Goal: Check status

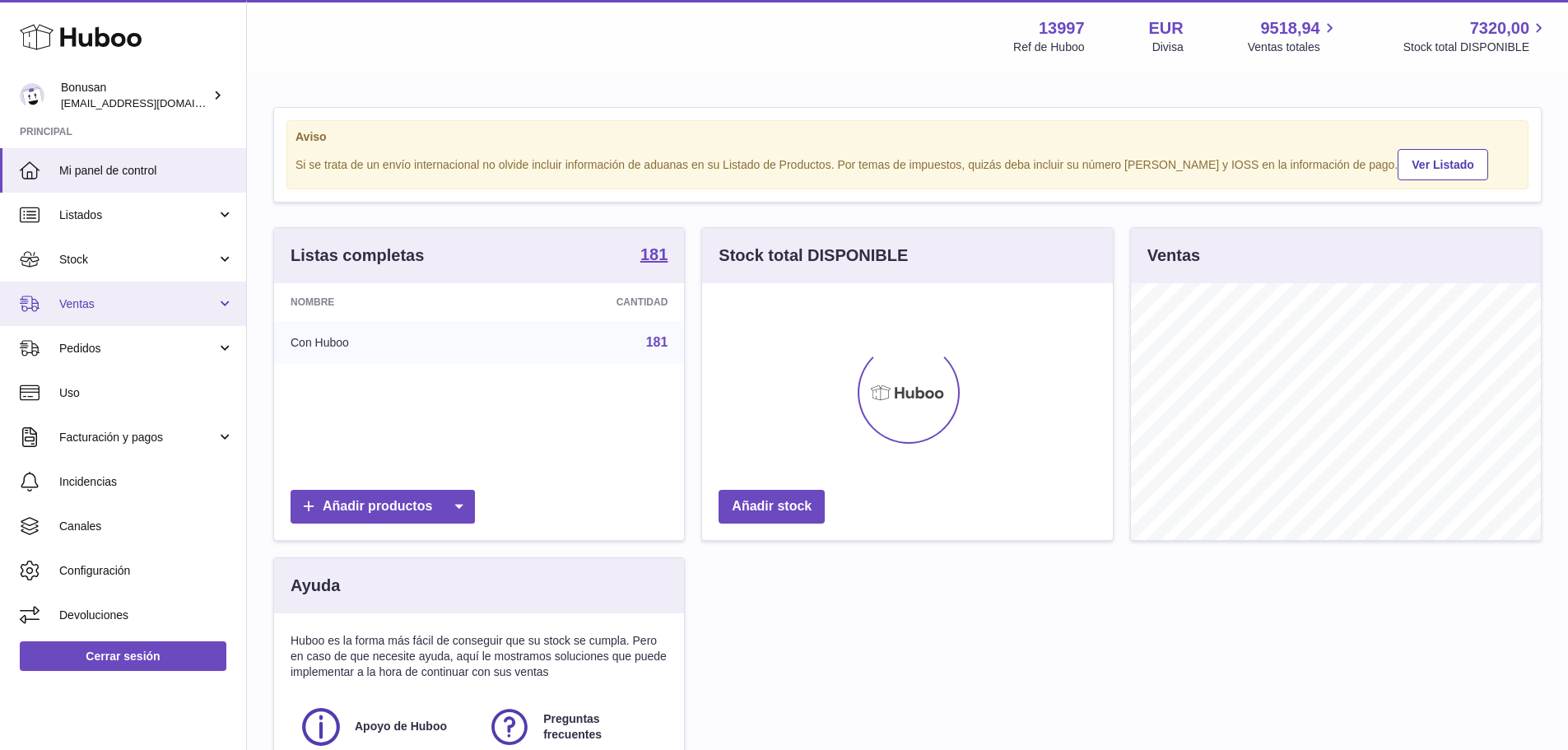
scroll to position [257, 410]
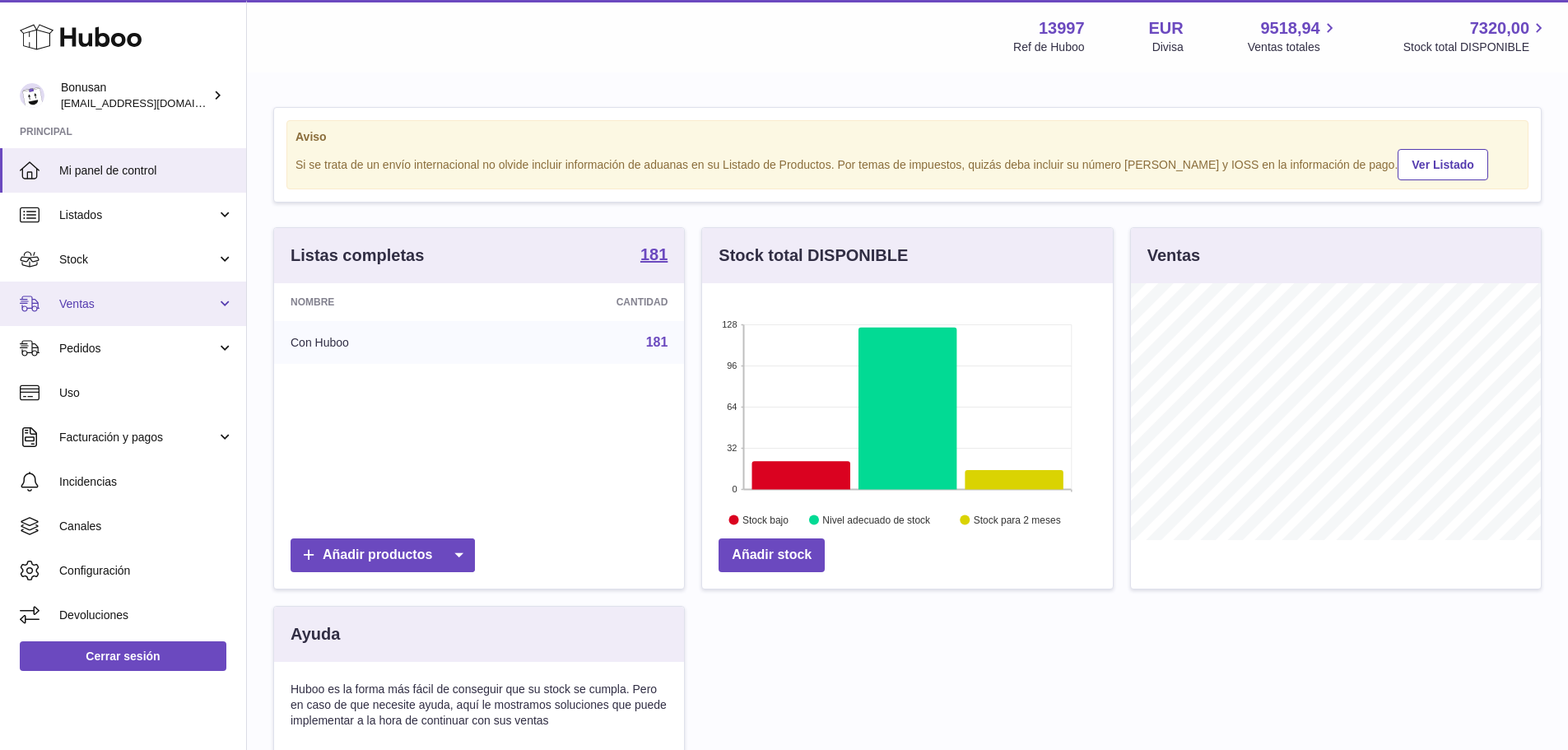
click at [101, 309] on span "Ventas" at bounding box center [138, 304] width 157 height 16
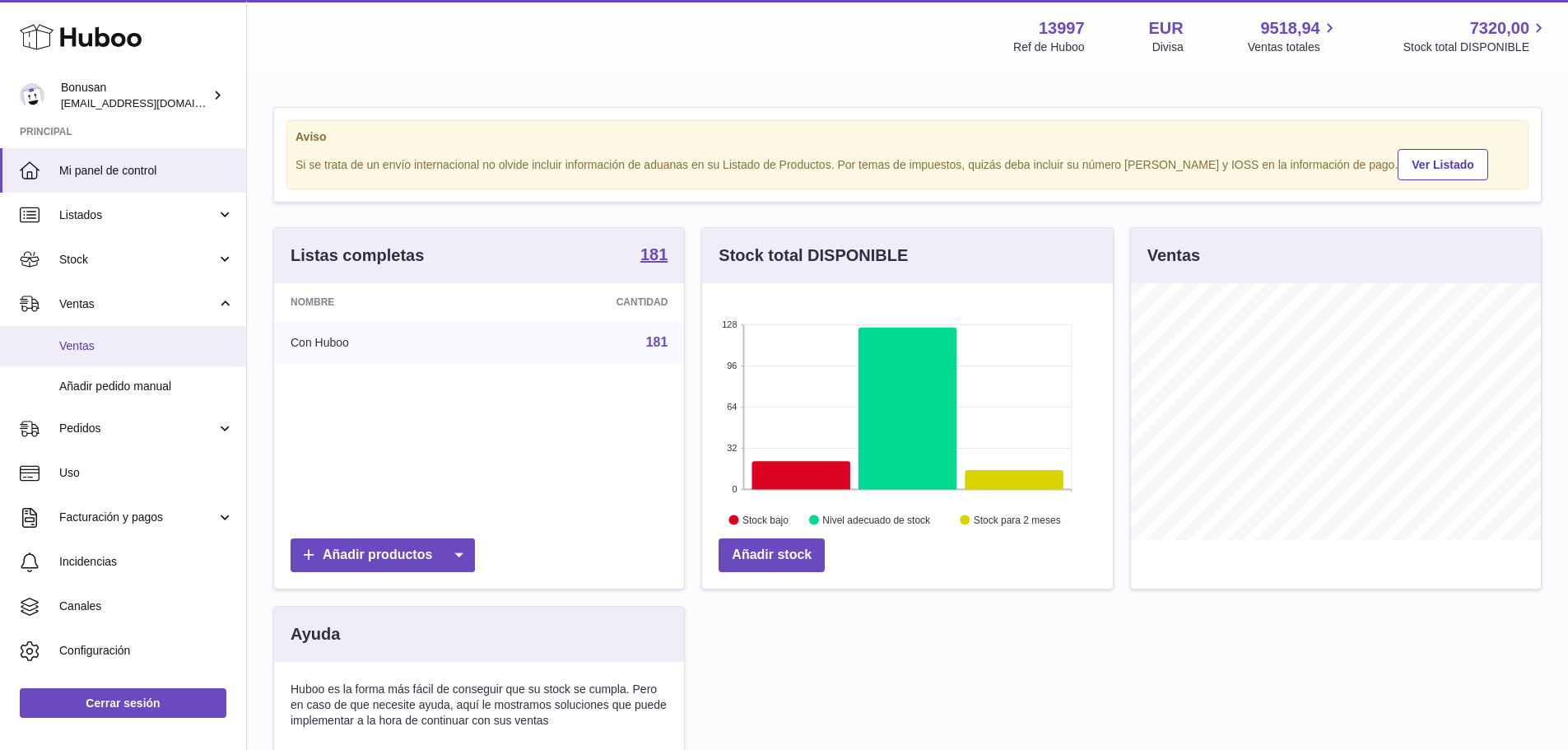
click at [98, 339] on span "Ventas" at bounding box center [146, 346] width 174 height 16
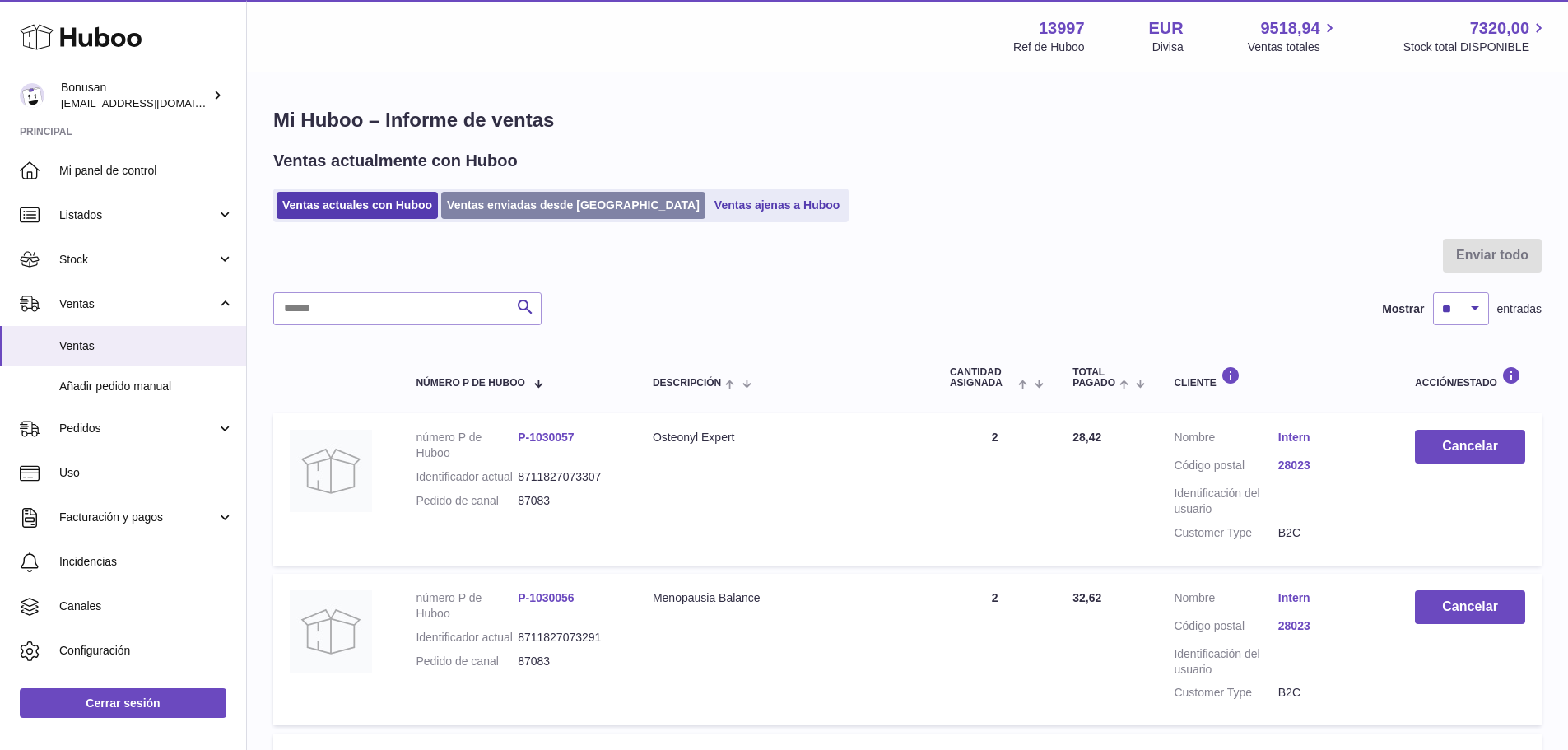
click at [492, 214] on link "Ventas enviadas desde [GEOGRAPHIC_DATA]" at bounding box center [573, 206] width 264 height 28
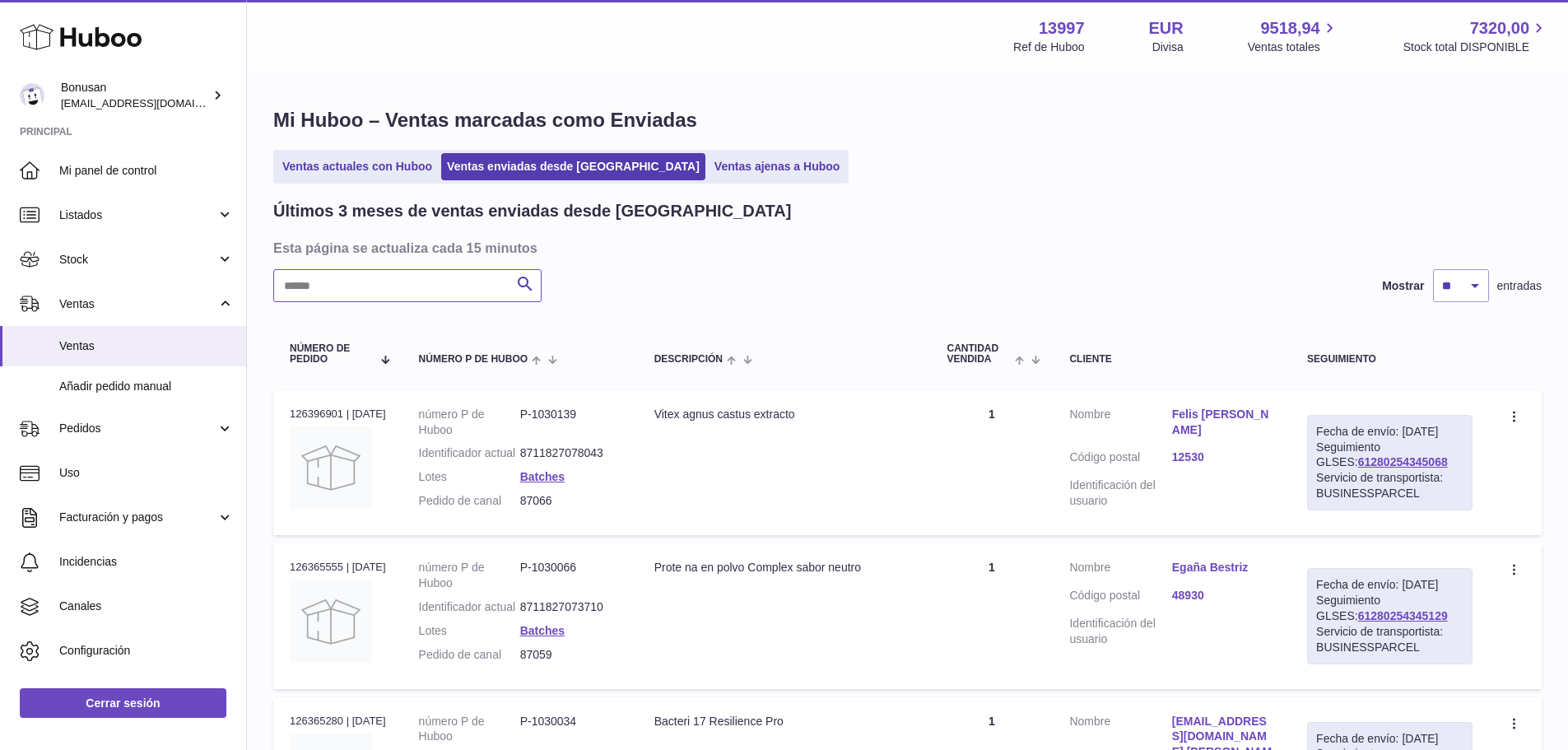
click at [435, 277] on input "text" at bounding box center [408, 284] width 269 height 32
click at [395, 278] on input "text" at bounding box center [408, 284] width 269 height 32
paste input "*****"
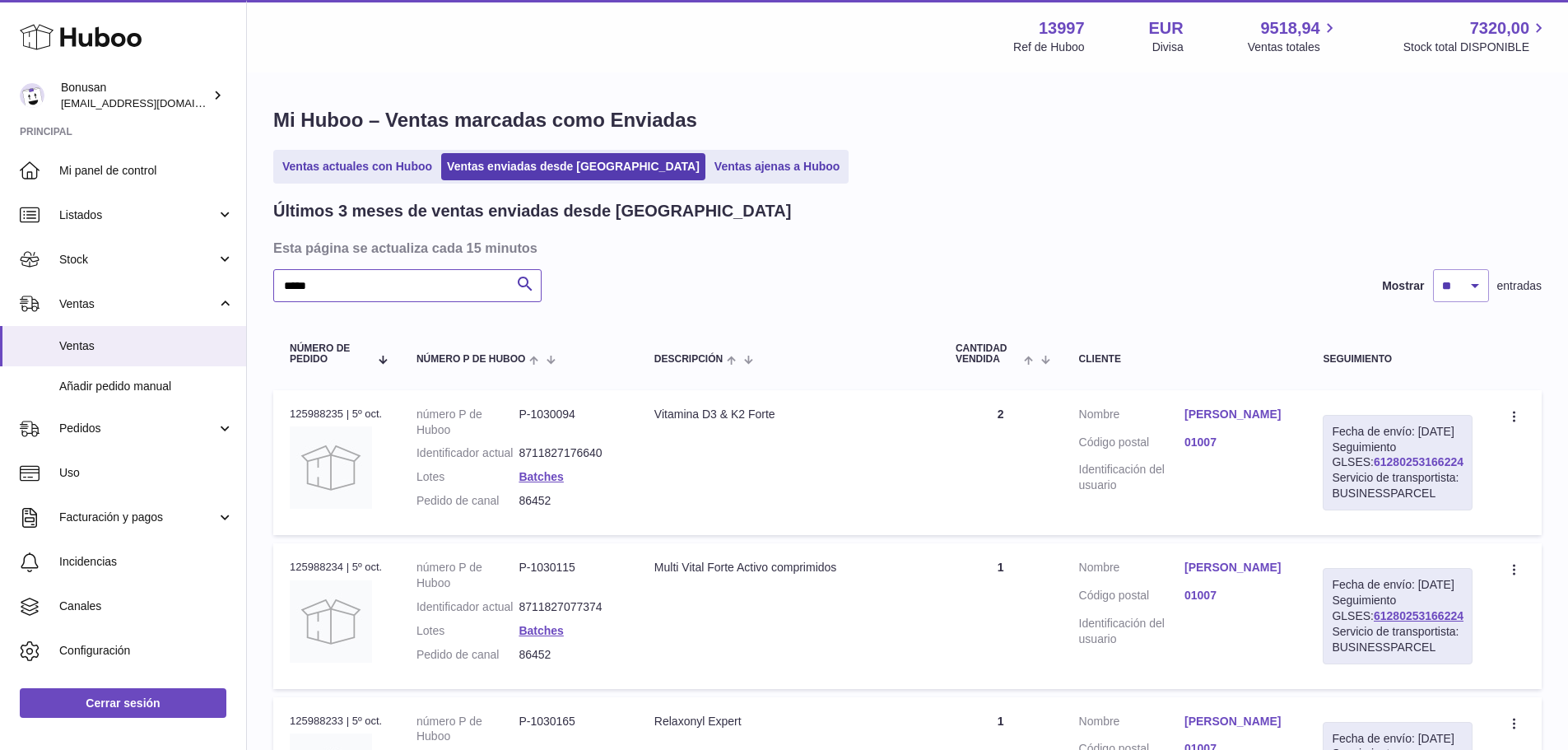
type input "*****"
drag, startPoint x: 1407, startPoint y: 474, endPoint x: 1336, endPoint y: 474, distance: 71.0
click at [1336, 474] on div "Fecha de envío: 6º oct. 2025 Seguimiento GLSES: 61280253166224 Servicio de tran…" at bounding box center [1398, 462] width 150 height 95
copy link "61280253166224"
